Goal: Check status: Check status

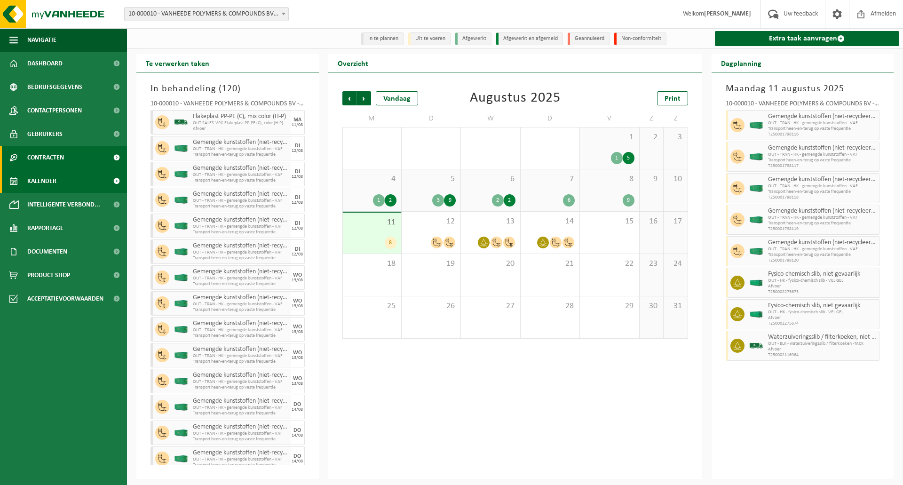
click at [73, 155] on link "Contracten" at bounding box center [63, 158] width 127 height 24
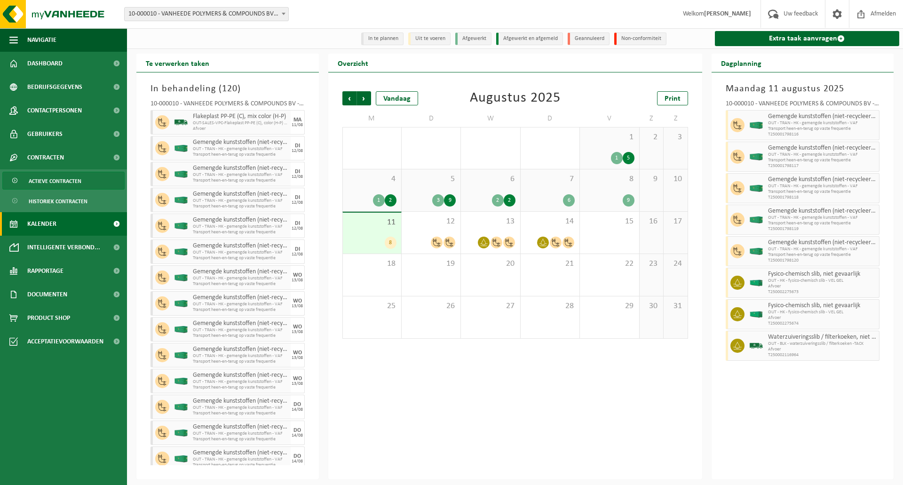
click at [81, 179] on span "Actieve contracten" at bounding box center [55, 181] width 53 height 18
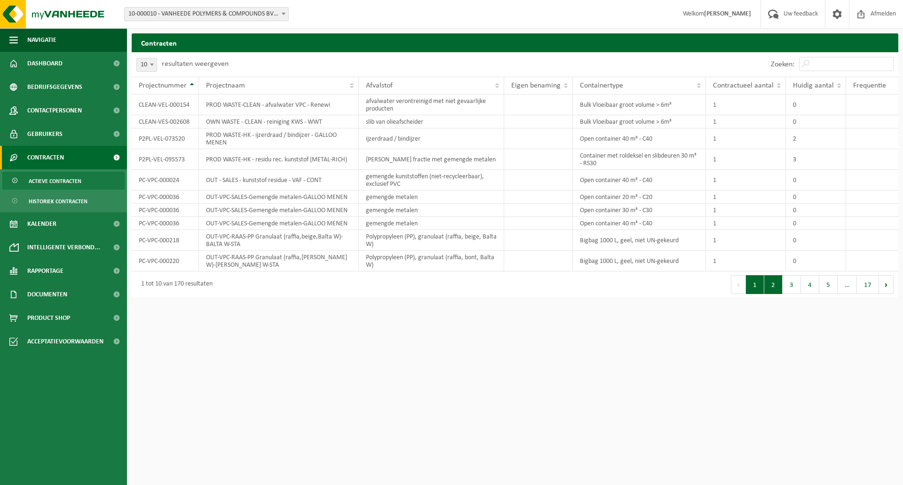
click at [772, 287] on button "2" at bounding box center [773, 284] width 18 height 19
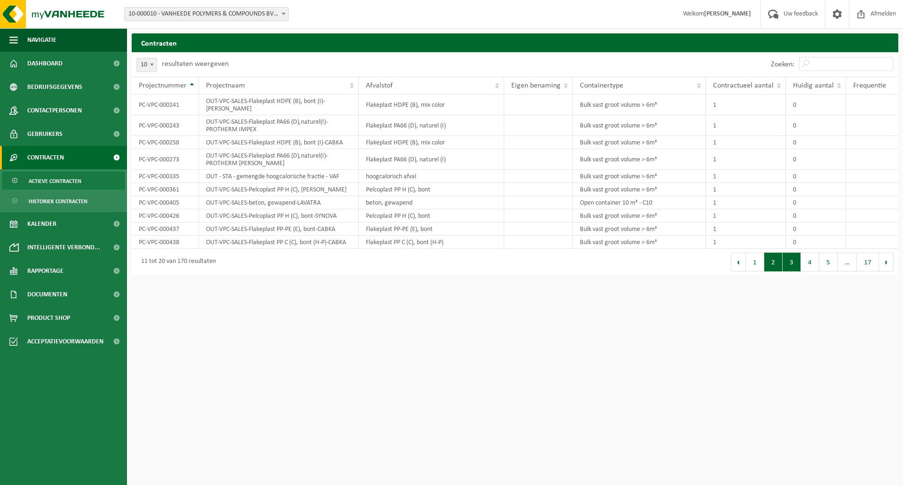
click at [784, 262] on button "3" at bounding box center [791, 261] width 18 height 19
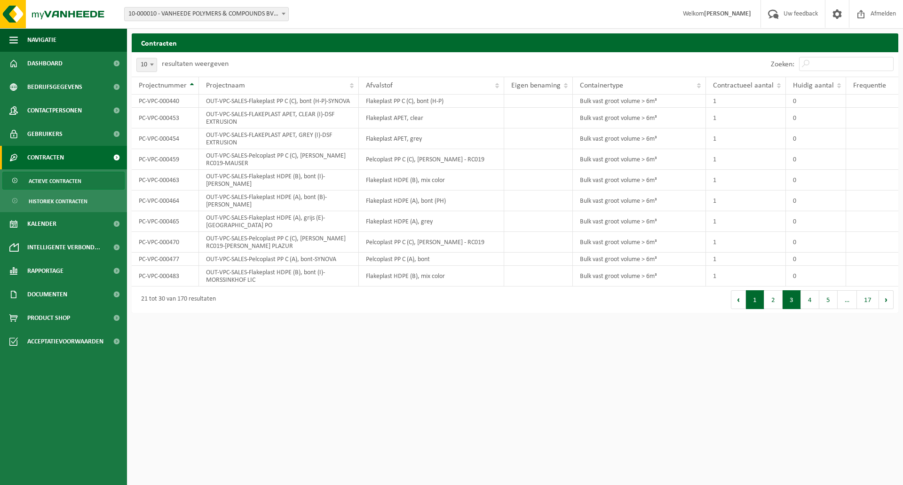
click at [755, 309] on button "1" at bounding box center [755, 299] width 18 height 19
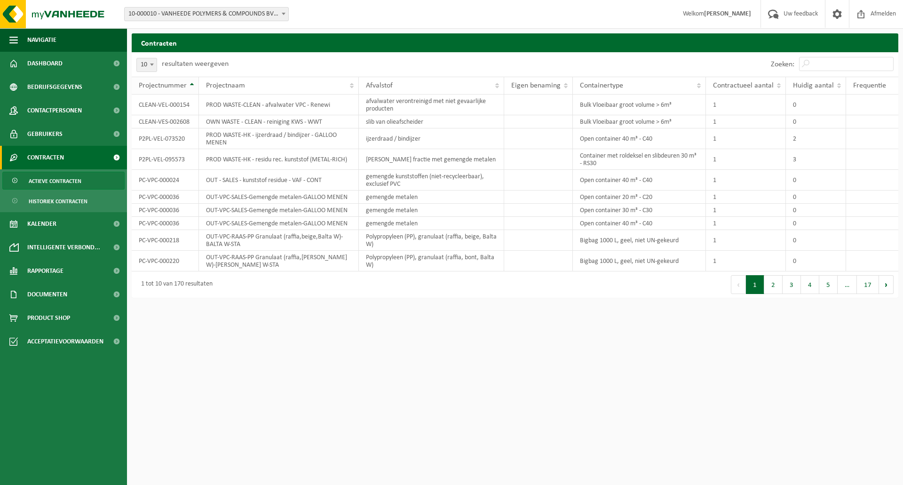
click at [188, 87] on th "Projectnummer" at bounding box center [165, 86] width 67 height 18
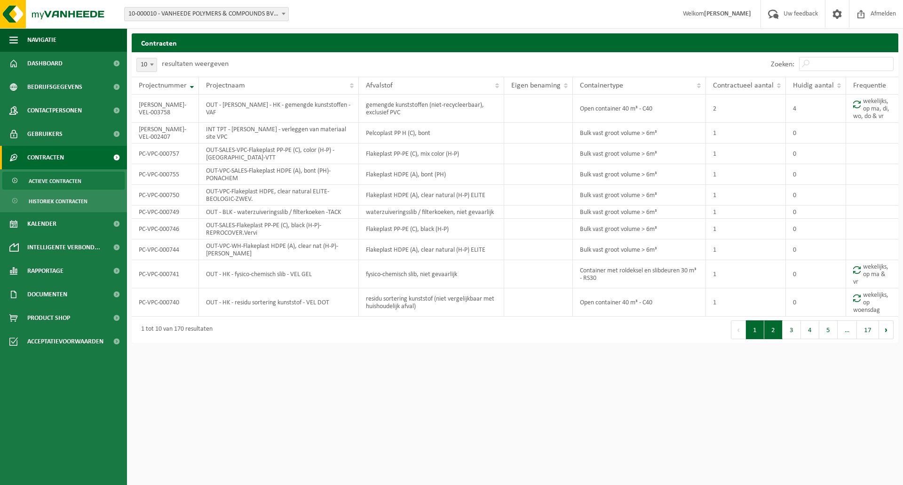
click at [780, 325] on button "2" at bounding box center [773, 329] width 18 height 19
